Goal: Task Accomplishment & Management: Complete application form

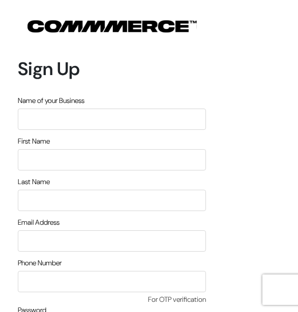
click at [167, 120] on input "text" at bounding box center [112, 119] width 188 height 21
type input "mitti morph"
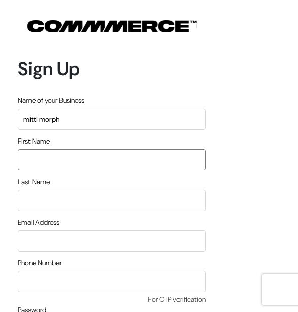
click at [117, 159] on input "text" at bounding box center [112, 159] width 188 height 21
type input "n"
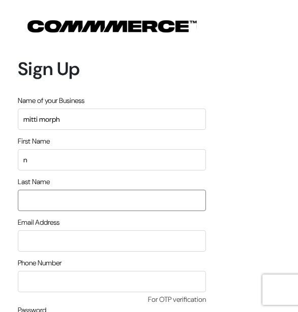
click at [46, 196] on input "text" at bounding box center [112, 200] width 188 height 21
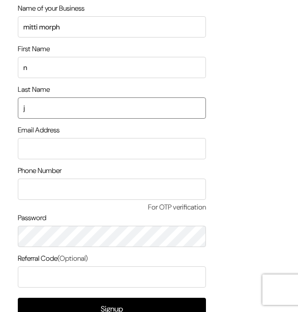
scroll to position [102, 0]
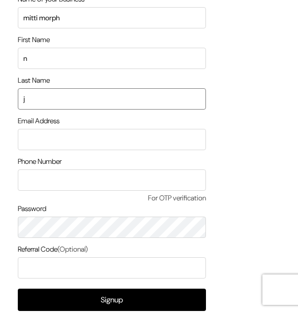
type input "j"
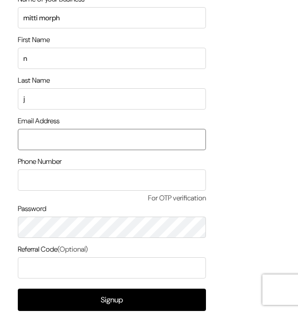
click at [133, 142] on input "email" at bounding box center [112, 139] width 188 height 21
type input "nehapjain220@gmail.com"
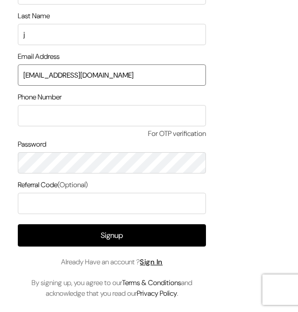
scroll to position [182, 0]
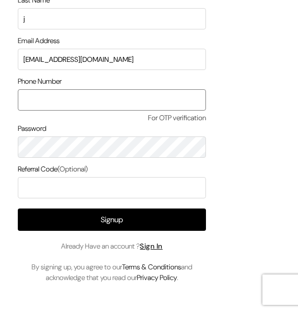
click at [136, 105] on input "text" at bounding box center [112, 99] width 188 height 21
type input "8095665337"
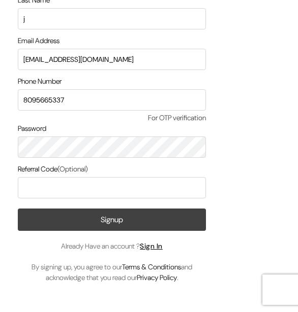
click at [137, 213] on form "Sign Up Name of your Business mitti morph First Name n Last Name j Email Addres…" at bounding box center [112, 61] width 188 height 445
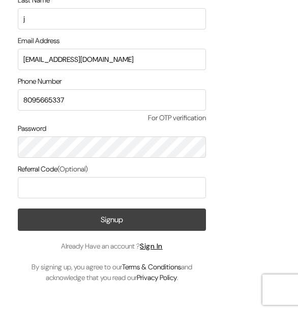
click at [136, 218] on button "Signup" at bounding box center [112, 220] width 188 height 22
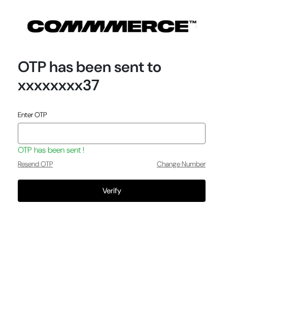
click at [71, 134] on input "tel" at bounding box center [112, 133] width 188 height 21
click at [59, 133] on input "tel" at bounding box center [112, 133] width 188 height 21
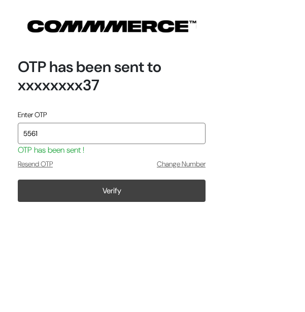
type input "5561"
click at [80, 187] on button "Verify" at bounding box center [112, 191] width 188 height 22
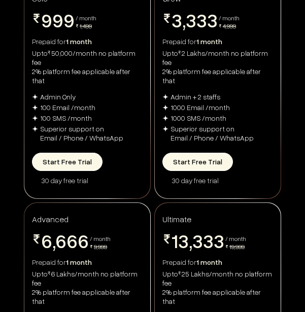
scroll to position [152, 0]
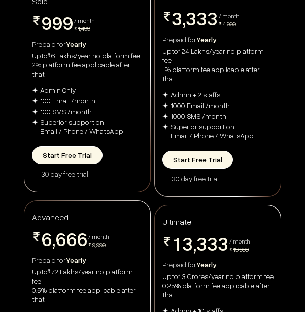
click at [70, 146] on button "Start Free Trial" at bounding box center [67, 155] width 71 height 18
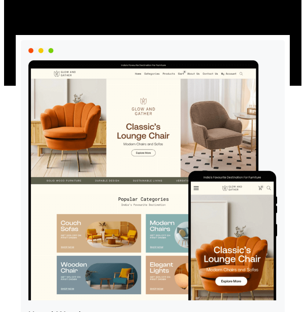
scroll to position [203, 0]
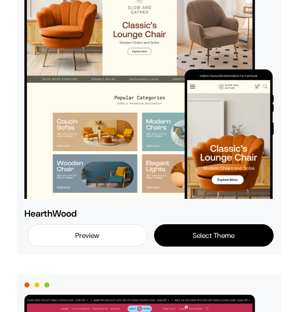
click at [209, 234] on button "Select Theme" at bounding box center [213, 235] width 119 height 22
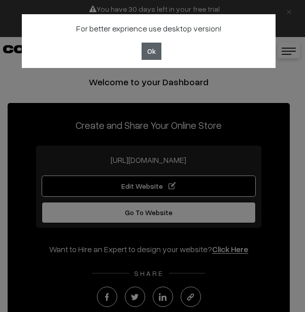
click at [154, 52] on button "Ok" at bounding box center [152, 51] width 20 height 17
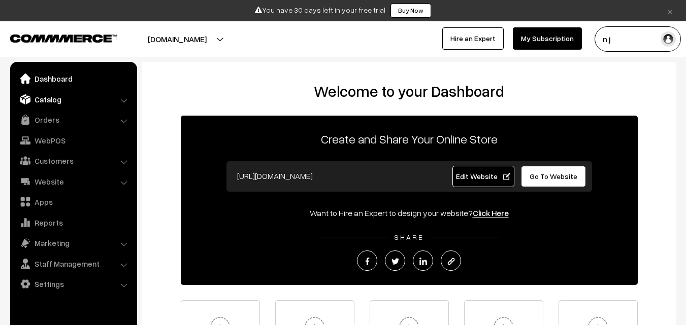
click at [61, 99] on link "Catalog" at bounding box center [73, 99] width 121 height 18
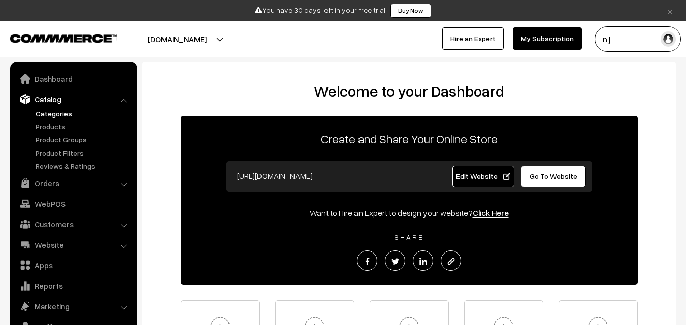
click at [62, 111] on link "Categories" at bounding box center [83, 113] width 101 height 11
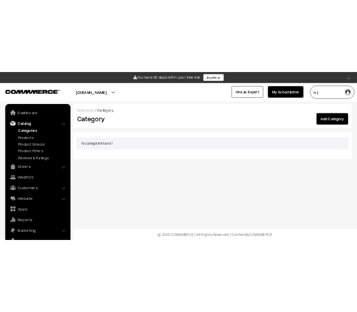
scroll to position [25, 0]
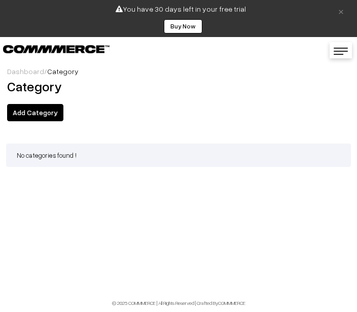
click at [47, 153] on div "No categories found !" at bounding box center [178, 155] width 345 height 23
click at [43, 117] on link "Add Category" at bounding box center [35, 112] width 56 height 17
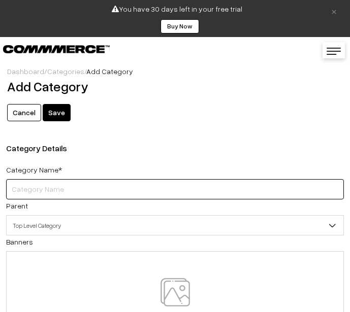
click at [45, 191] on input "text" at bounding box center [175, 189] width 338 height 20
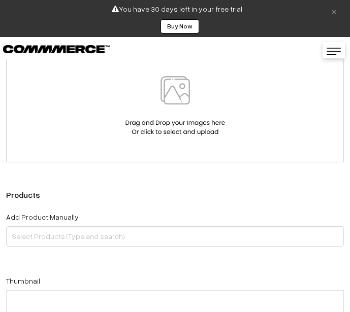
scroll to position [203, 0]
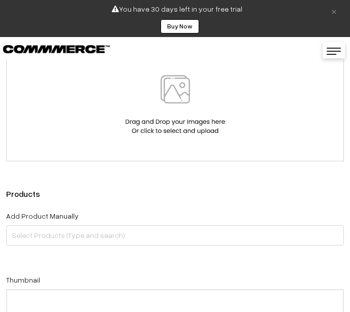
type input "category 1"
click at [158, 105] on img at bounding box center [175, 104] width 105 height 59
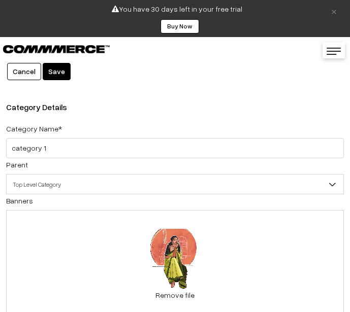
scroll to position [0, 0]
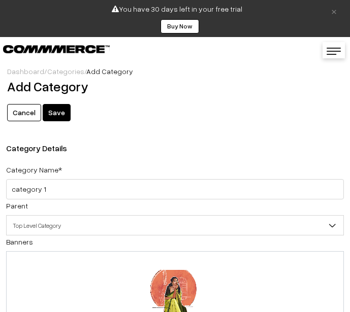
click at [56, 113] on button "Save" at bounding box center [57, 112] width 28 height 17
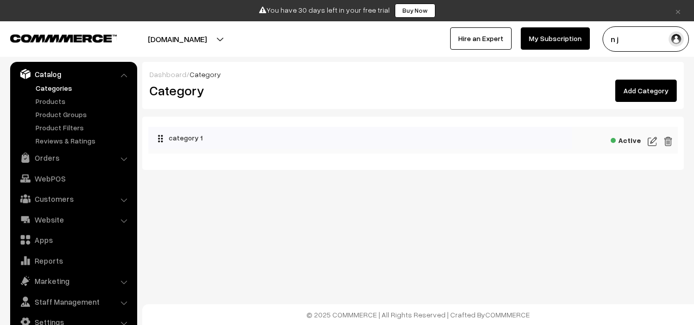
scroll to position [25, 0]
click at [56, 100] on link "Products" at bounding box center [83, 101] width 101 height 11
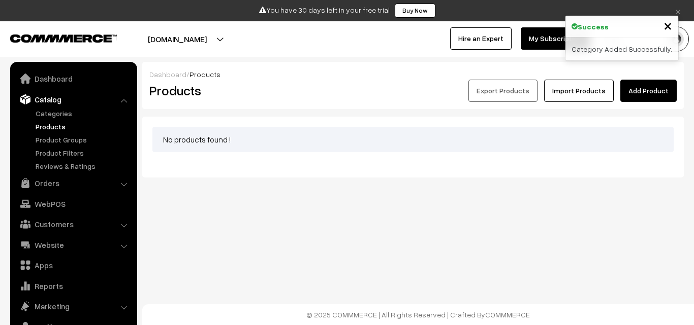
scroll to position [25, 0]
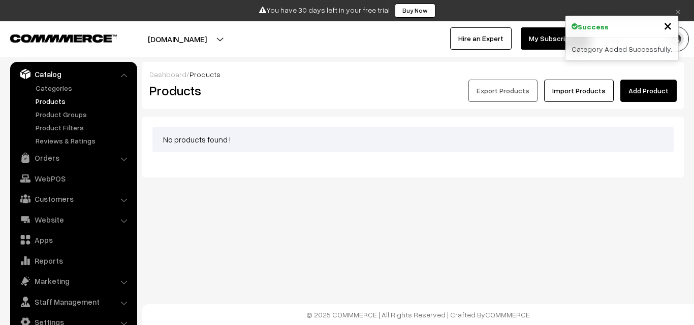
click at [199, 145] on div "No products found !" at bounding box center [412, 139] width 521 height 25
click at [200, 143] on div "No products found !" at bounding box center [412, 139] width 521 height 25
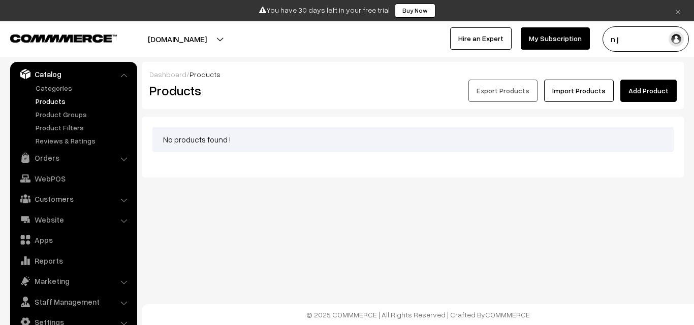
click at [283, 139] on div "No products found !" at bounding box center [412, 139] width 521 height 25
click at [635, 93] on link "Add Product" at bounding box center [648, 91] width 56 height 22
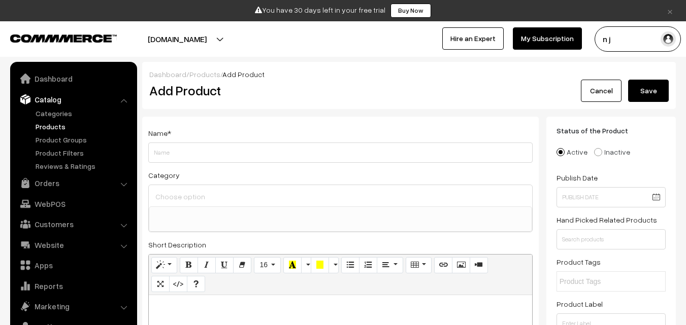
select select
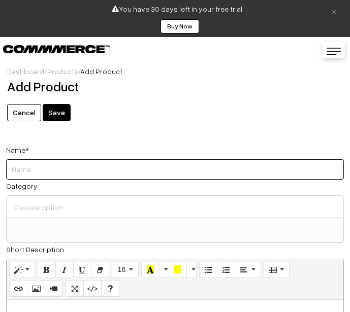
click at [53, 161] on input "Weight" at bounding box center [175, 169] width 338 height 20
type input "clay pot"
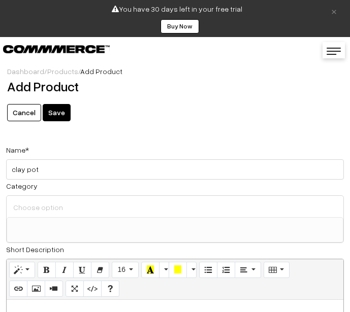
click at [116, 222] on ul at bounding box center [175, 224] width 336 height 13
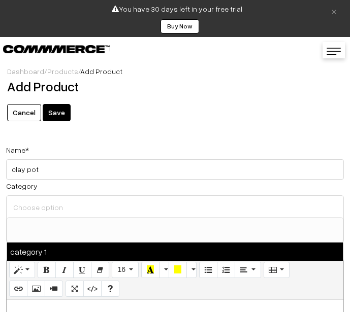
select select "1"
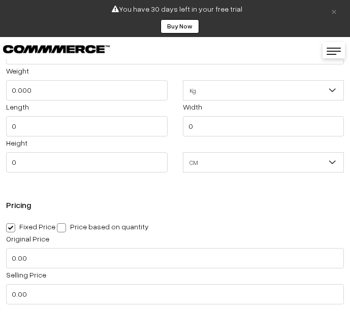
scroll to position [762, 0]
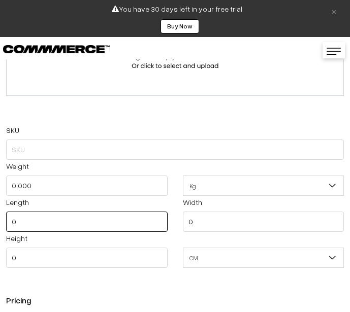
click at [130, 219] on input "0" at bounding box center [86, 222] width 161 height 20
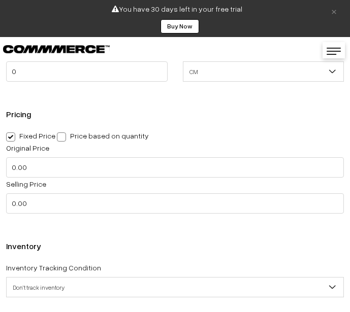
scroll to position [965, 0]
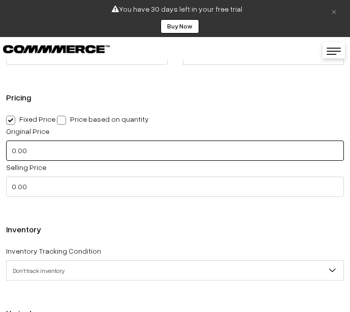
click at [12, 152] on input "0.00" at bounding box center [175, 151] width 338 height 20
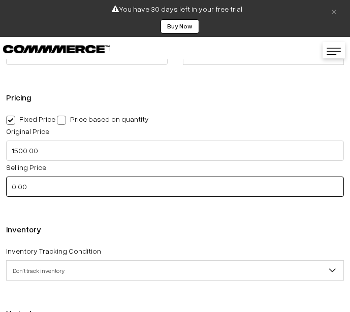
type input "1500"
click at [183, 192] on input "0.00" at bounding box center [175, 187] width 338 height 20
type input "0"
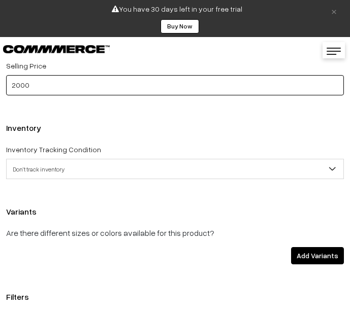
type input "2000"
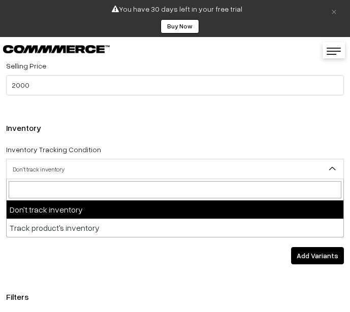
click at [176, 166] on span "Don't track inventory" at bounding box center [175, 169] width 337 height 18
type input "50"
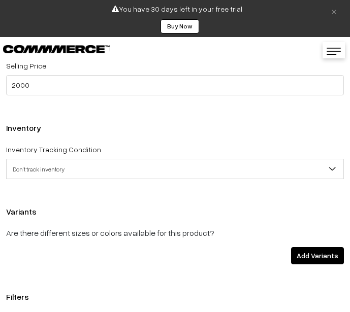
click at [334, 233] on p "Are there different sizes or colors available for this product?" at bounding box center [175, 233] width 338 height 12
click at [51, 176] on span "Don't track inventory" at bounding box center [175, 169] width 337 height 18
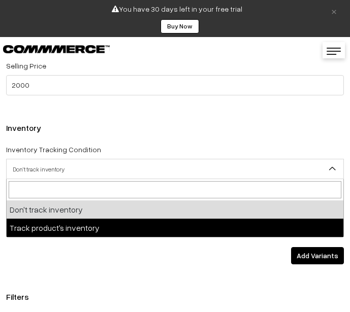
select select "2"
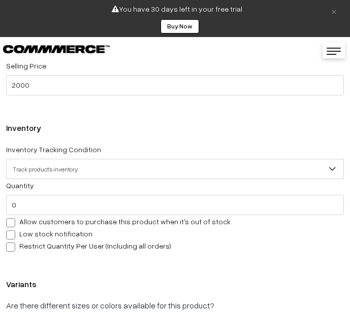
click at [59, 169] on span "Track product's inventory" at bounding box center [175, 169] width 337 height 18
type input "50"
click at [7, 239] on span at bounding box center [10, 235] width 9 height 9
click at [7, 237] on input "Low stock notification" at bounding box center [9, 233] width 7 height 7
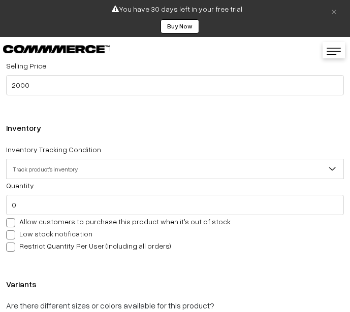
checkbox input "true"
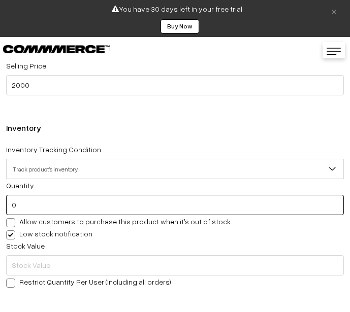
click at [34, 204] on input "0" at bounding box center [175, 205] width 338 height 20
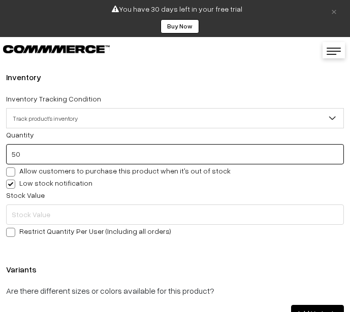
scroll to position [1168, 0]
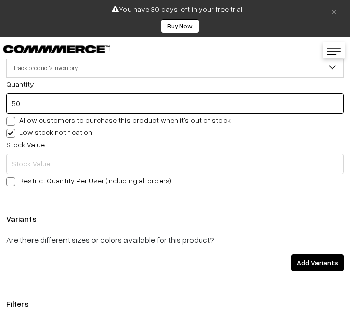
type input "50"
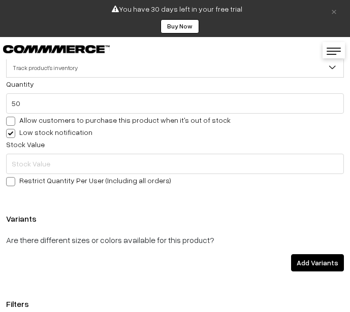
click at [13, 186] on span at bounding box center [10, 181] width 9 height 9
click at [13, 183] on input "Restrict Quantity Per User (Including all orders)" at bounding box center [9, 180] width 7 height 7
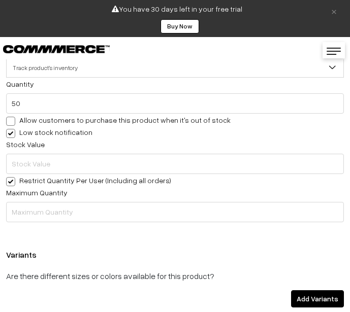
click at [7, 184] on span at bounding box center [10, 181] width 9 height 9
click at [7, 183] on input "Restrict Quantity Per User (Including all orders)" at bounding box center [9, 180] width 7 height 7
checkbox input "false"
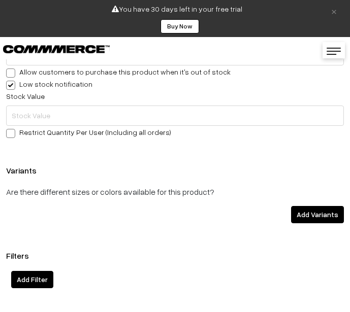
scroll to position [1269, 0]
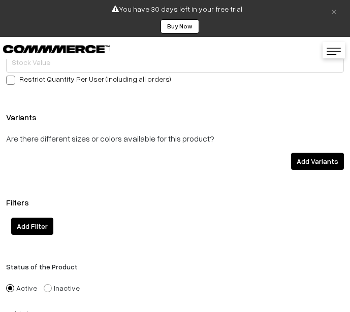
click at [68, 156] on div "Add Variants" at bounding box center [174, 161] width 353 height 17
click at [73, 139] on p "Are there different sizes or colors available for this product?" at bounding box center [175, 139] width 338 height 12
click at [311, 165] on button "Add Variants" at bounding box center [317, 161] width 53 height 17
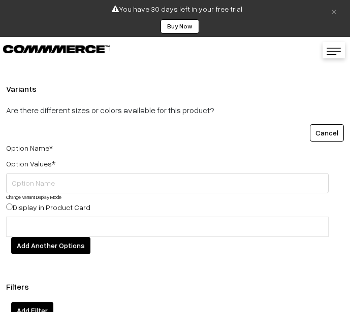
scroll to position [1320, 0]
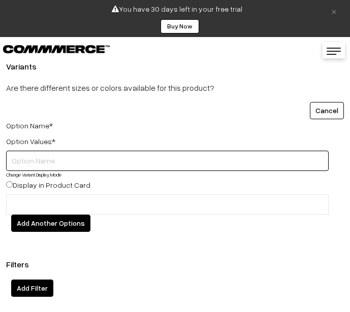
click at [91, 159] on input "text" at bounding box center [167, 161] width 322 height 20
click at [86, 161] on input "text" at bounding box center [167, 161] width 322 height 20
type input "x"
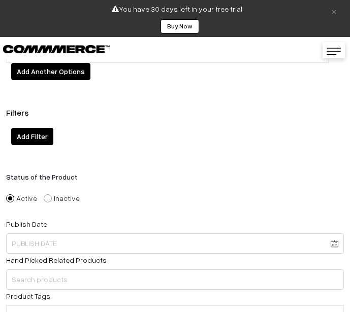
scroll to position [1472, 0]
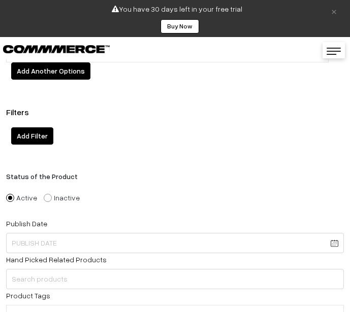
click at [31, 135] on button "Add Filter" at bounding box center [32, 135] width 42 height 17
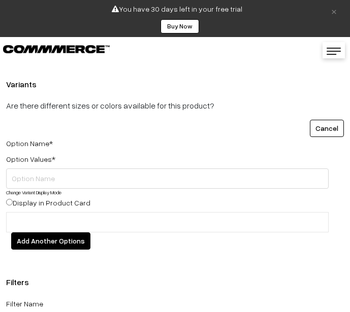
scroll to position [1320, 0]
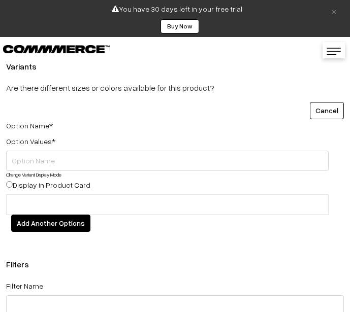
click at [40, 242] on div "Variants Are there different sizes or colors available for this product? Cancel…" at bounding box center [175, 147] width 350 height 190
click at [47, 220] on button "Add Another Options" at bounding box center [50, 223] width 79 height 17
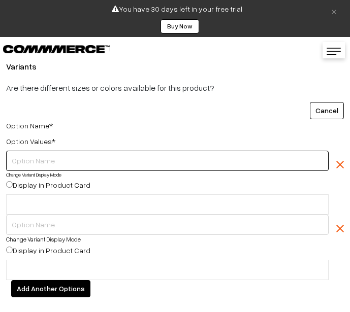
click at [69, 167] on input "text" at bounding box center [167, 161] width 322 height 20
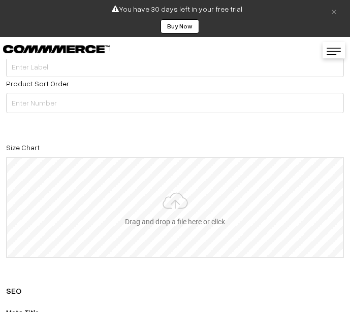
scroll to position [1929, 0]
type input "C:\fakepath\845bc8ebd37db2c1048e282344f9dd15.jpg"
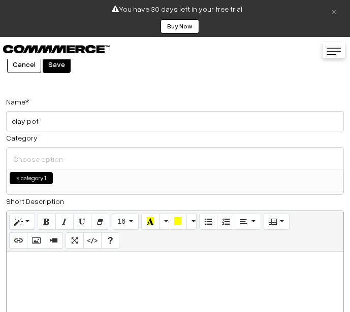
scroll to position [0, 0]
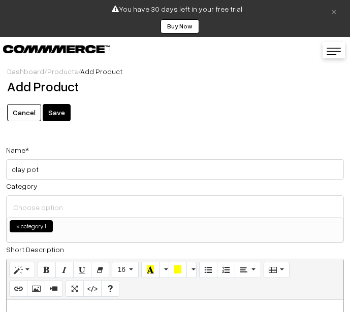
click at [67, 116] on button "Save" at bounding box center [57, 112] width 28 height 17
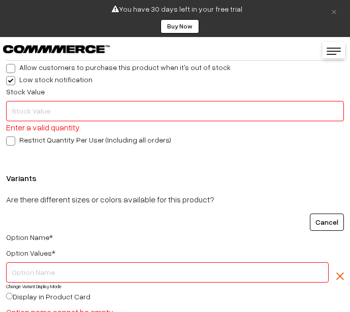
scroll to position [1220, 0]
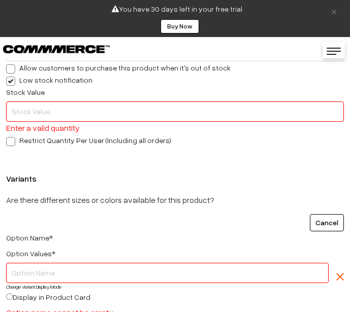
click at [26, 111] on input "text" at bounding box center [175, 112] width 338 height 20
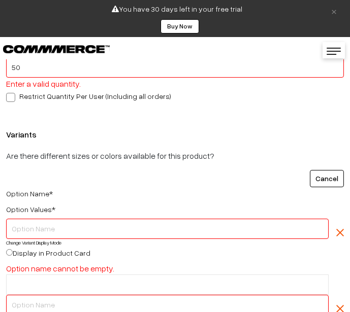
scroll to position [1322, 0]
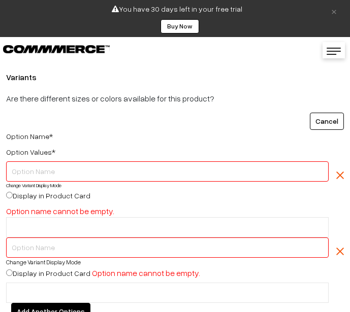
type input "50"
click at [173, 161] on div "Option Values *" at bounding box center [167, 154] width 338 height 16
click at [167, 173] on input "text" at bounding box center [167, 171] width 322 height 20
type input "statue"
click at [166, 256] on input "text" at bounding box center [167, 248] width 322 height 20
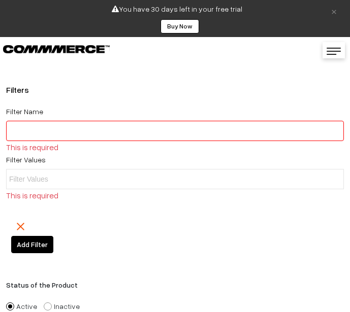
scroll to position [1525, 0]
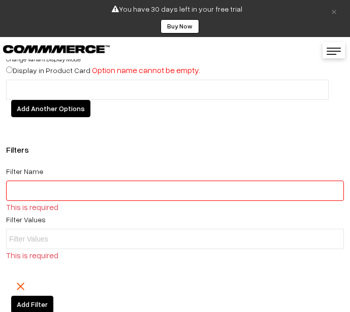
type input "statue"
click at [99, 177] on div "Filter Name This is required" at bounding box center [175, 189] width 338 height 48
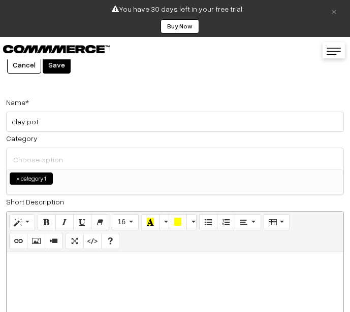
scroll to position [0, 0]
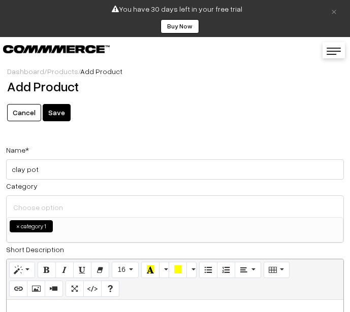
click at [46, 110] on button "Save" at bounding box center [57, 112] width 28 height 17
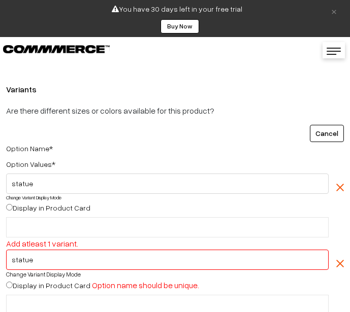
scroll to position [1464, 0]
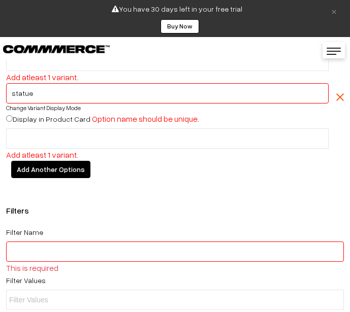
click at [4, 119] on div "statue Change Variant Display Mode Display in Product Card Option name should b…" at bounding box center [167, 105] width 338 height 45
click at [9, 117] on input "Display in Product Card" at bounding box center [9, 118] width 7 height 7
radio input "true"
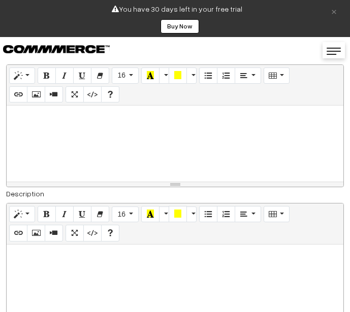
scroll to position [0, 0]
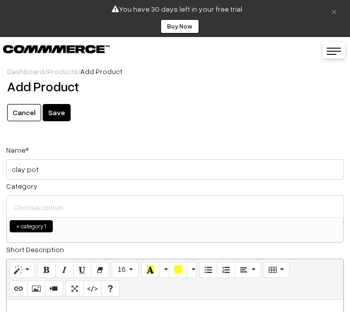
click at [61, 118] on button "Save" at bounding box center [57, 112] width 28 height 17
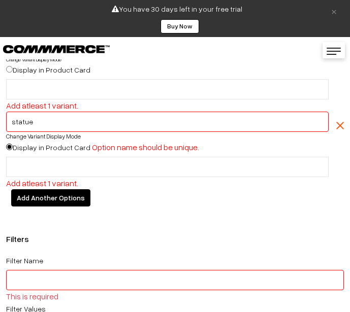
scroll to position [1464, 0]
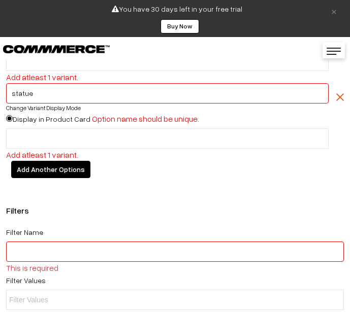
click at [61, 141] on input "text" at bounding box center [53, 139] width 89 height 11
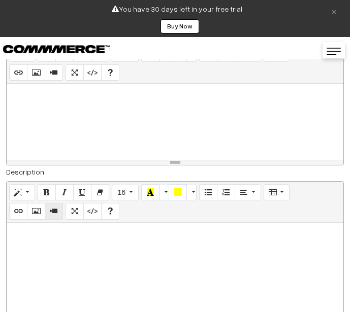
scroll to position [0, 0]
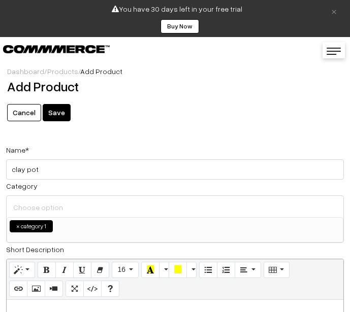
type input "y"
click at [59, 111] on button "Save" at bounding box center [57, 112] width 28 height 17
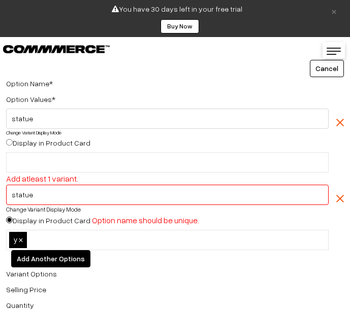
scroll to position [1413, 0]
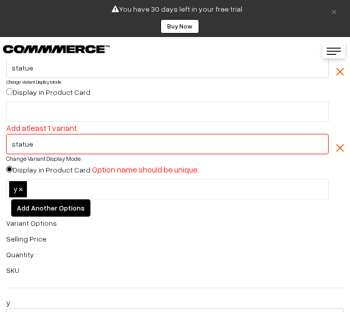
click at [29, 143] on input "statue" at bounding box center [167, 144] width 322 height 20
drag, startPoint x: 29, startPoint y: 144, endPoint x: 11, endPoint y: 154, distance: 21.1
click at [11, 154] on input "statue" at bounding box center [167, 144] width 322 height 20
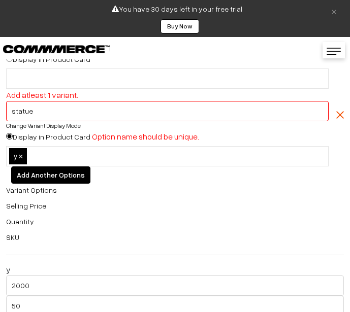
scroll to position [1464, 0]
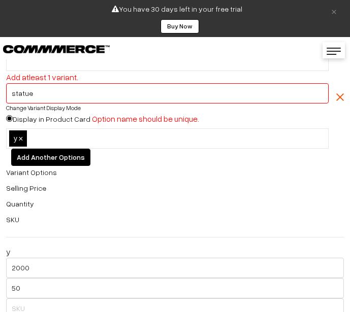
click at [39, 191] on label "Selling Price" at bounding box center [26, 188] width 40 height 11
drag, startPoint x: 58, startPoint y: 92, endPoint x: 3, endPoint y: 73, distance: 58.6
click at [3, 73] on div "Option Name * Option Values * statue Change Variant Display Mode Display in Pro…" at bounding box center [174, 62] width 353 height 173
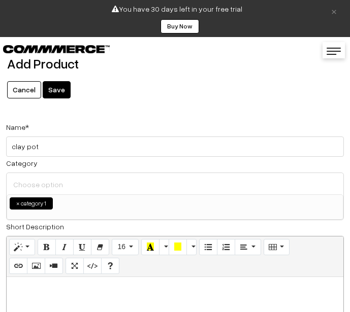
scroll to position [0, 0]
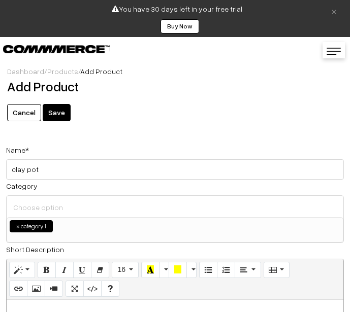
type input "clayhj"
click at [64, 114] on button "Save" at bounding box center [57, 112] width 28 height 17
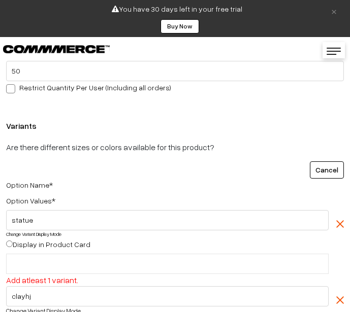
scroll to position [1312, 0]
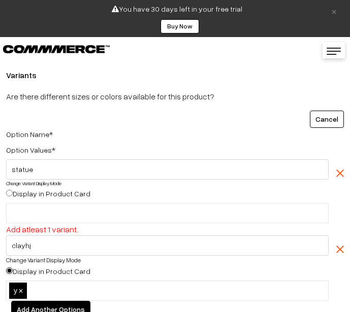
click at [334, 124] on button "Cancel" at bounding box center [327, 119] width 34 height 17
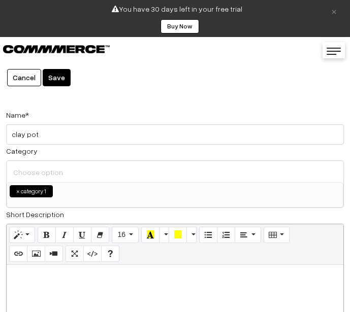
scroll to position [0, 0]
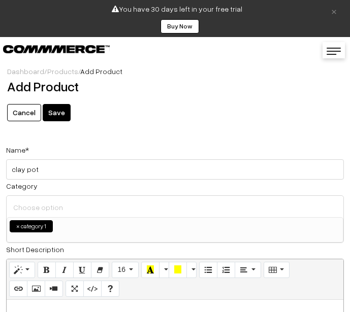
click at [65, 108] on button "Save" at bounding box center [57, 112] width 28 height 17
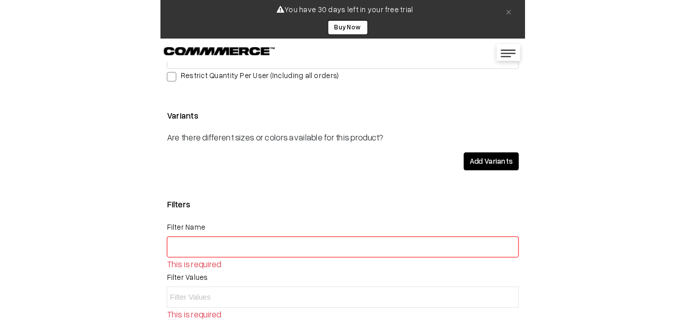
scroll to position [1351, 0]
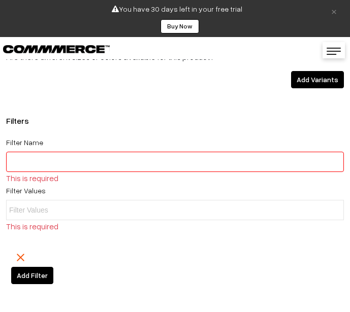
click at [42, 84] on div "Add Variants" at bounding box center [174, 79] width 353 height 17
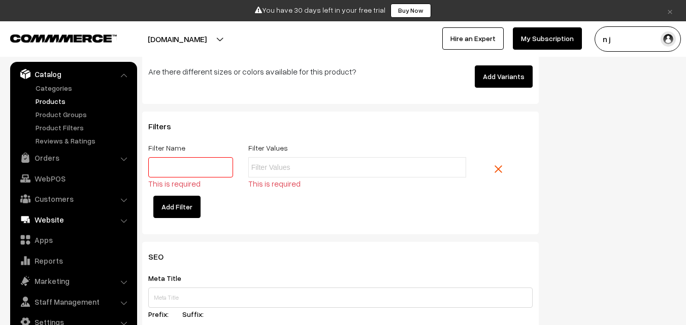
click at [53, 217] on link "Website" at bounding box center [73, 220] width 121 height 18
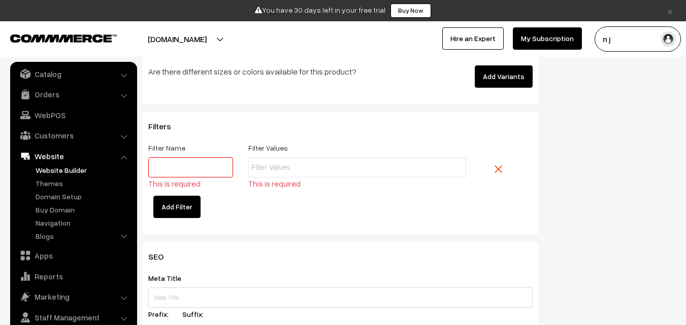
click at [85, 169] on link "Website Builder" at bounding box center [83, 170] width 101 height 11
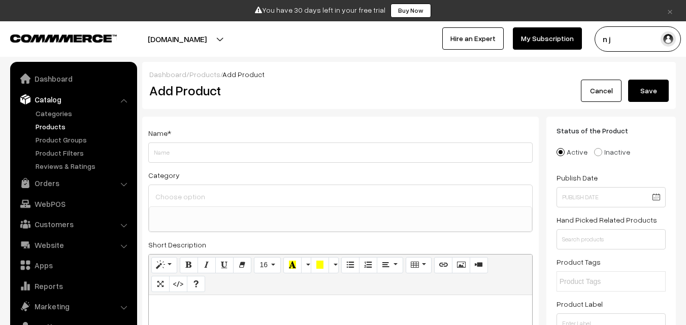
select select
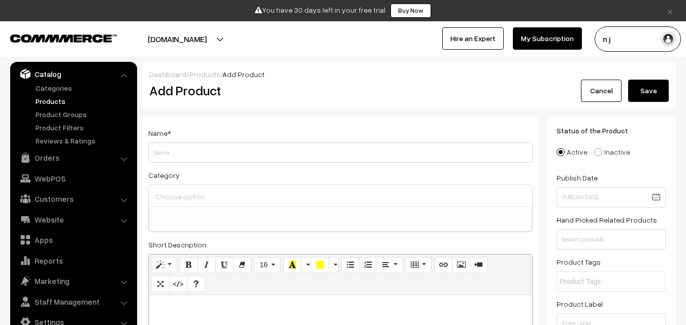
click at [234, 40] on button "[DOMAIN_NAME]" at bounding box center [177, 38] width 130 height 25
click at [648, 92] on button "Save" at bounding box center [648, 91] width 41 height 22
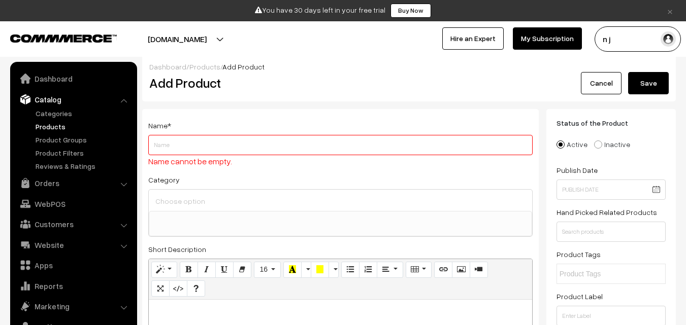
scroll to position [0, 0]
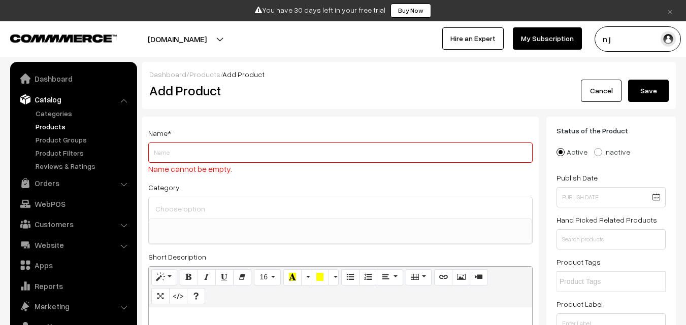
click at [307, 153] on input "Weight" at bounding box center [340, 153] width 384 height 20
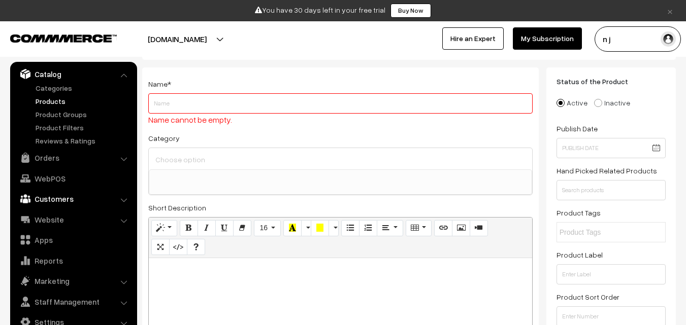
scroll to position [102, 0]
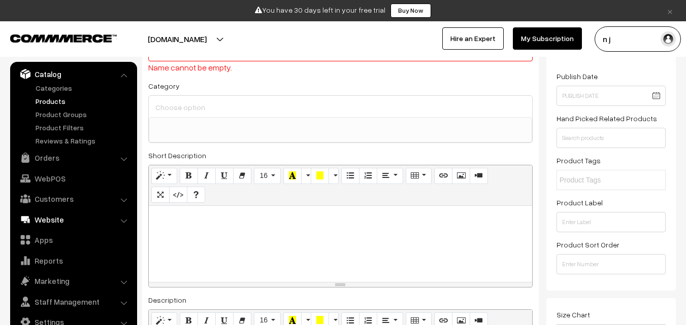
click at [54, 223] on link "Website" at bounding box center [73, 220] width 121 height 18
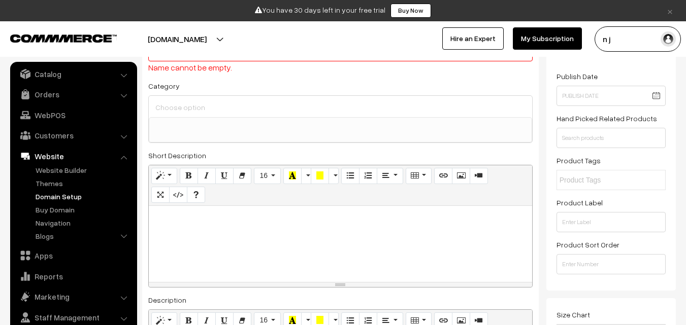
click at [57, 195] on link "Domain Setup" at bounding box center [83, 196] width 101 height 11
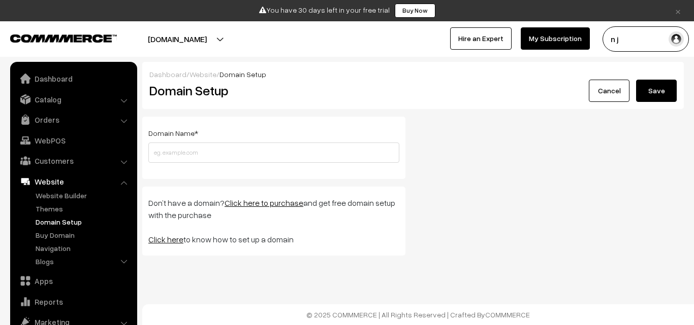
scroll to position [41, 0]
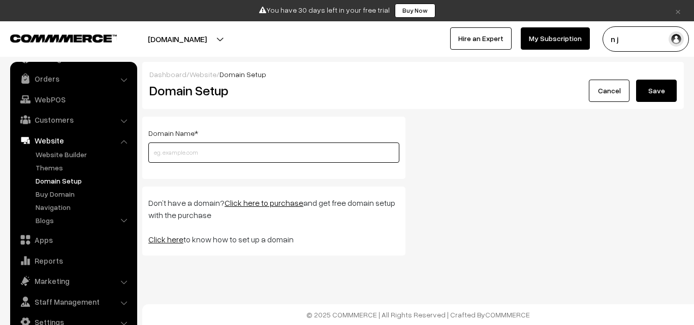
click at [207, 154] on input "text" at bounding box center [273, 153] width 251 height 20
